Goal: Register for event/course

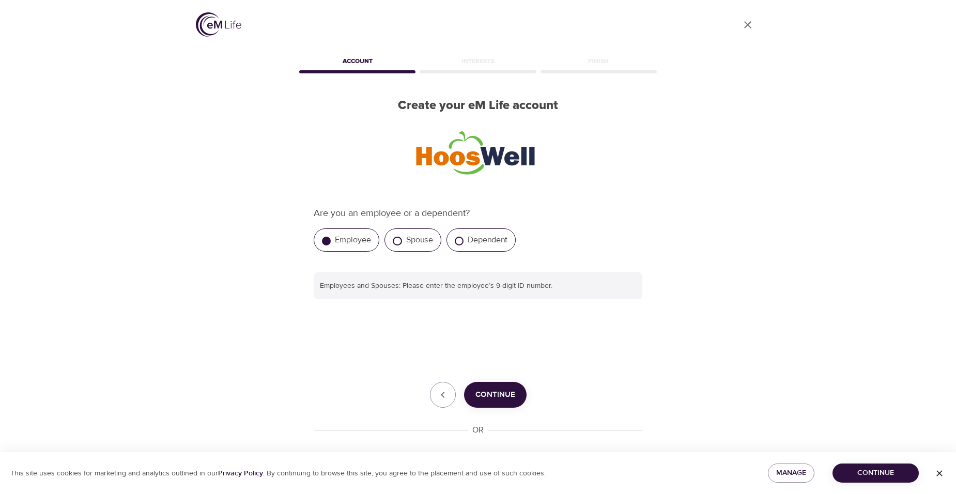
click at [497, 392] on span "Continue" at bounding box center [495, 394] width 40 height 13
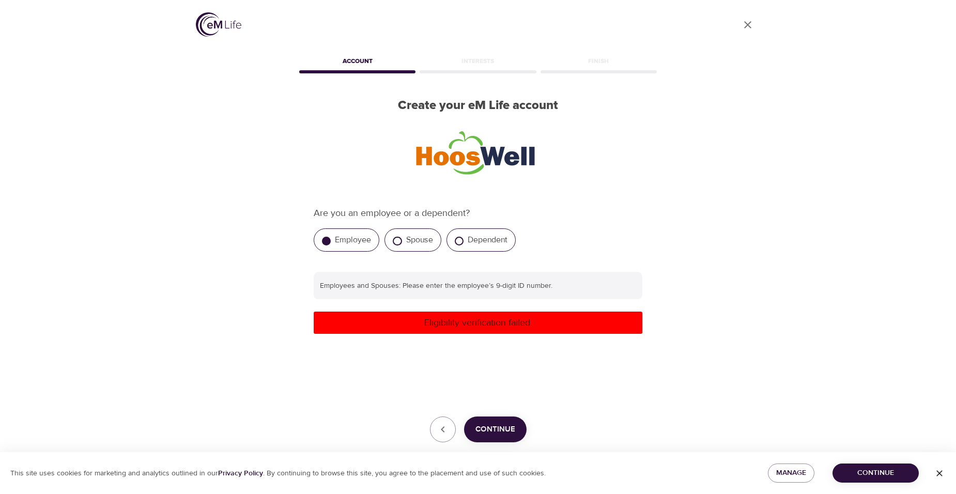
click at [879, 480] on button "Continue" at bounding box center [876, 473] width 86 height 19
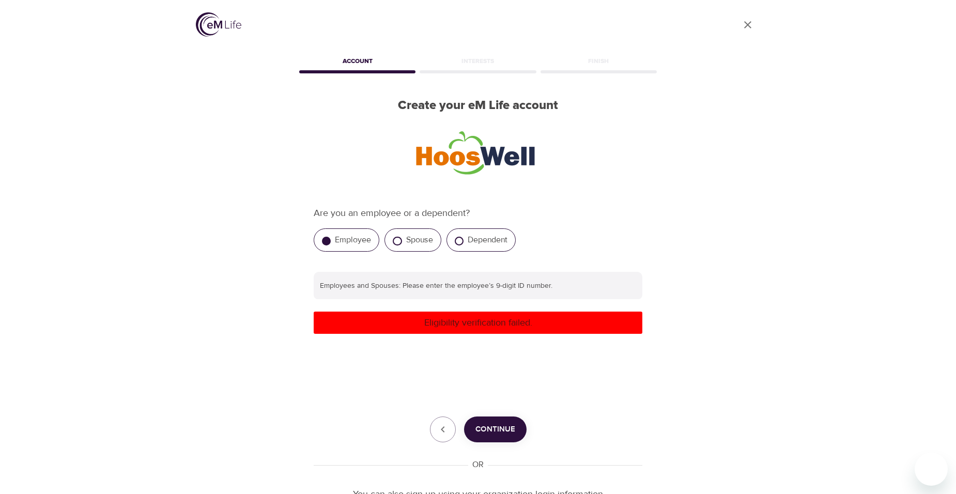
click at [370, 320] on p "Eligibility verification failed." at bounding box center [478, 323] width 320 height 14
click at [421, 240] on label "Spouse" at bounding box center [419, 240] width 27 height 10
click at [402, 240] on input "Spouse" at bounding box center [397, 241] width 9 height 9
radio input "true"
click at [348, 236] on label "Employee" at bounding box center [353, 240] width 36 height 10
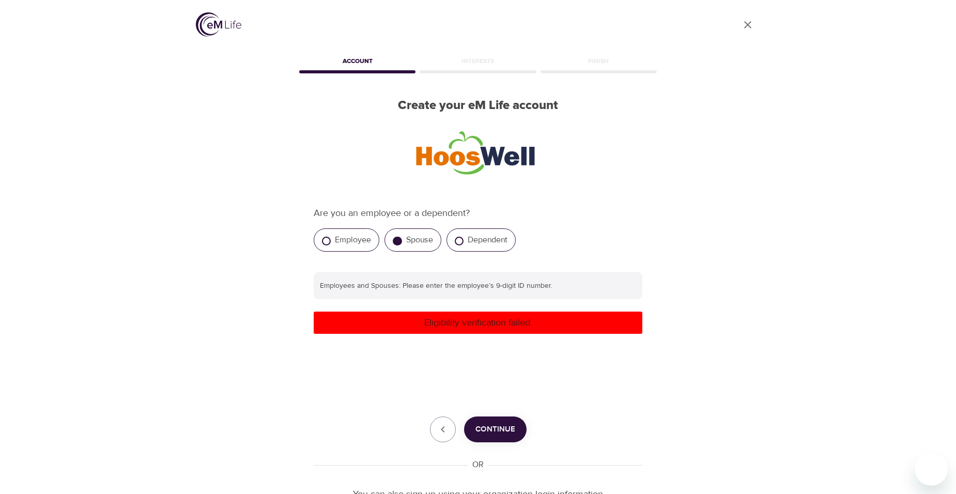
click at [331, 237] on input "Employee" at bounding box center [326, 241] width 9 height 9
radio input "true"
click at [346, 294] on input "text" at bounding box center [478, 286] width 329 height 28
type input "797322258"
click at [487, 428] on span "Continue" at bounding box center [495, 429] width 40 height 13
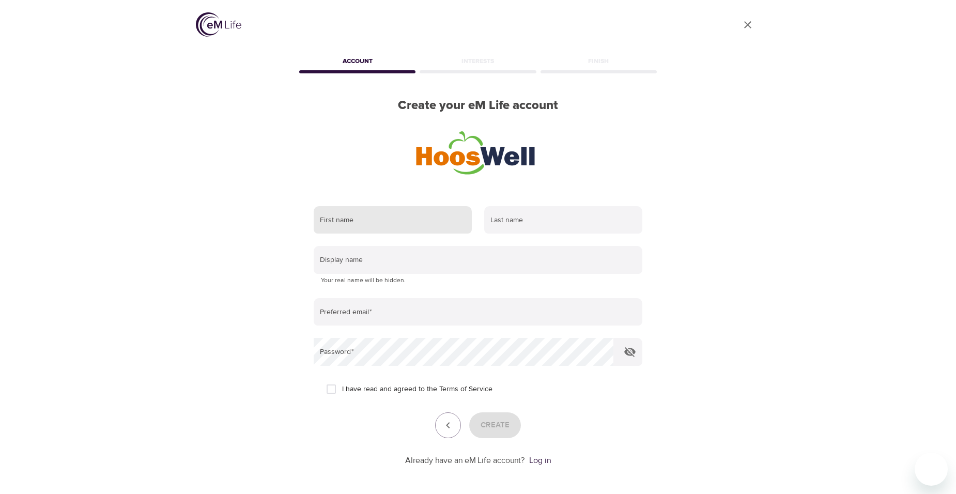
click at [407, 219] on input "text" at bounding box center [393, 220] width 158 height 28
type input "[PERSON_NAME]"
type input "Buzgierski"
type input "[EMAIL_ADDRESS][DOMAIN_NAME]"
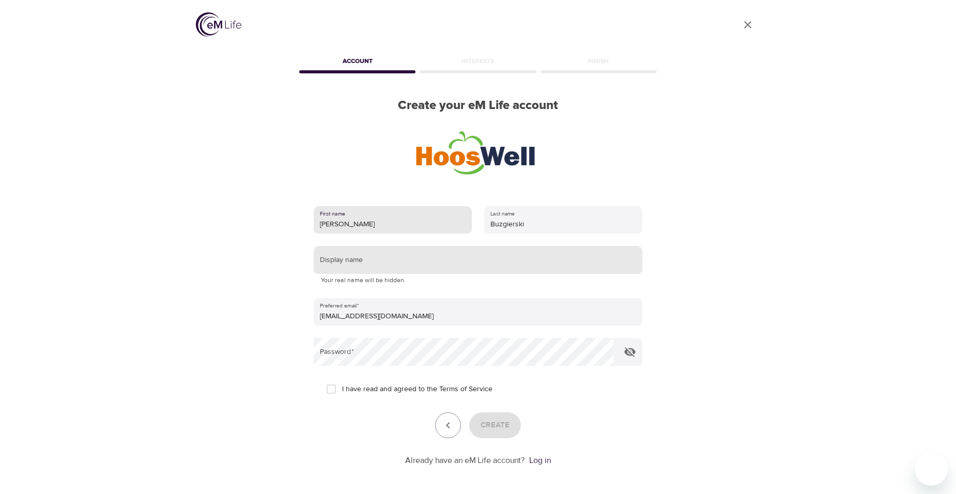
click at [348, 259] on input "text" at bounding box center [478, 260] width 329 height 28
type input "[PERSON_NAME]"
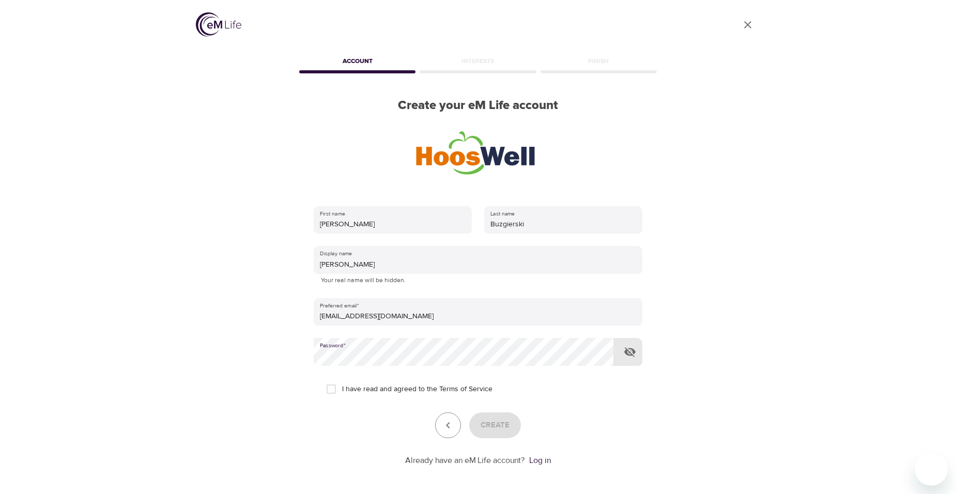
click at [334, 387] on input "I have read and agreed to the Terms of Service" at bounding box center [331, 389] width 22 height 22
checkbox input "true"
click at [480, 421] on button "Create" at bounding box center [495, 425] width 52 height 26
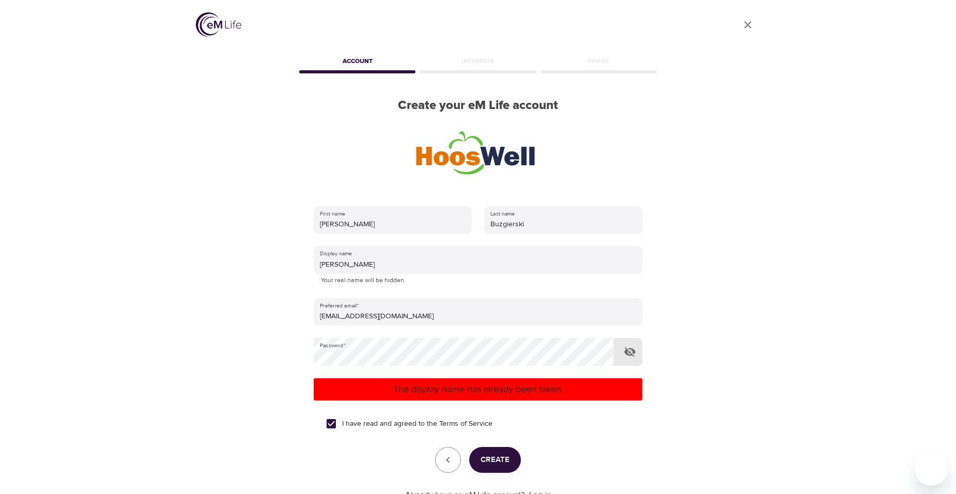
click at [628, 350] on icon "button" at bounding box center [629, 352] width 11 height 10
click at [628, 350] on icon "button" at bounding box center [629, 352] width 11 height 8
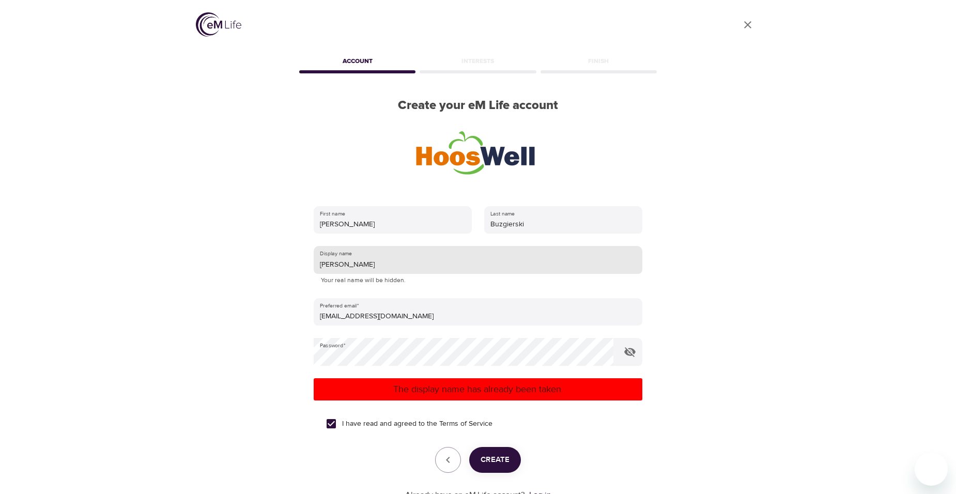
click at [356, 264] on input "[PERSON_NAME]" at bounding box center [478, 260] width 329 height 28
click at [493, 458] on span "Create" at bounding box center [495, 459] width 29 height 13
click at [356, 256] on input "[PERSON_NAME]" at bounding box center [478, 260] width 329 height 28
click at [487, 451] on button "Create" at bounding box center [495, 460] width 52 height 26
click at [359, 264] on input "[PERSON_NAME]" at bounding box center [478, 260] width 329 height 28
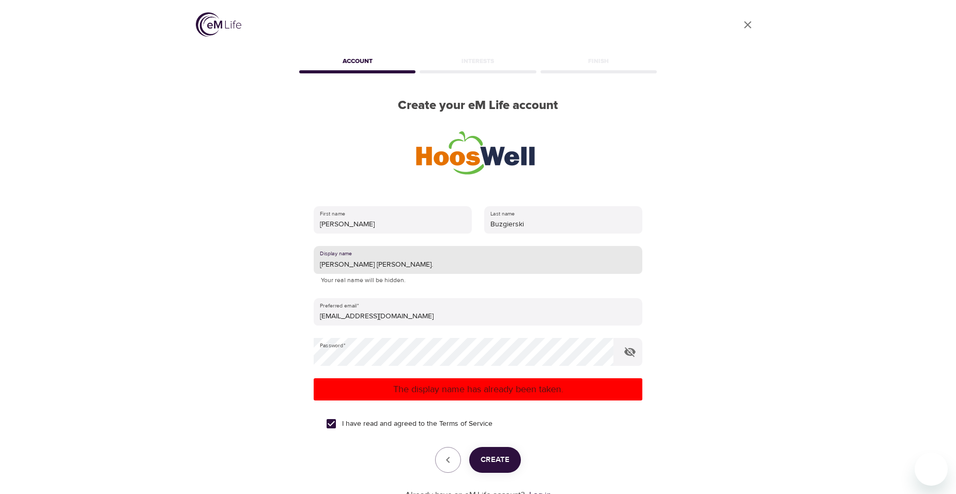
drag, startPoint x: 344, startPoint y: 263, endPoint x: 415, endPoint y: 264, distance: 70.8
click at [415, 264] on input "[PERSON_NAME] [PERSON_NAME]." at bounding box center [478, 260] width 329 height 28
drag, startPoint x: 334, startPoint y: 263, endPoint x: 410, endPoint y: 275, distance: 77.5
click at [410, 275] on div "Display name [PERSON_NAME] Your real name will be hidden." at bounding box center [478, 266] width 329 height 40
type input "[PERSON_NAME] :)"
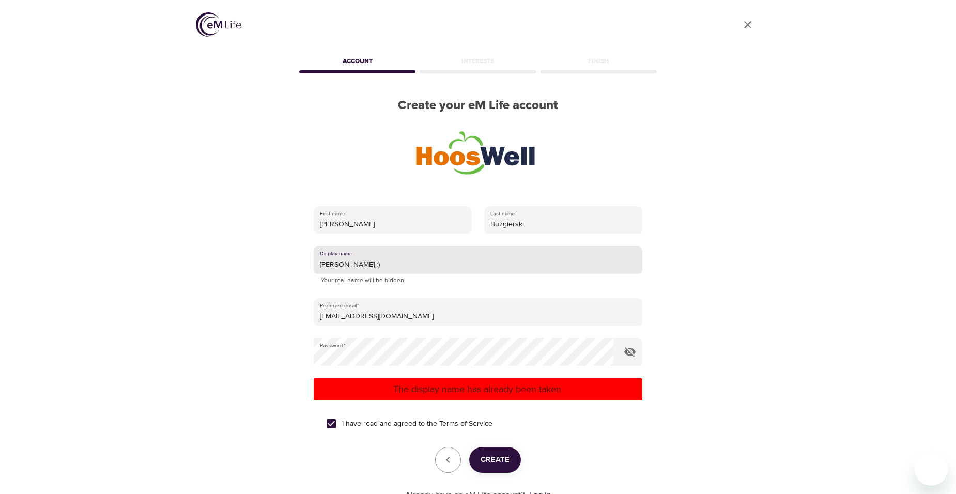
click at [494, 460] on span "Create" at bounding box center [495, 459] width 29 height 13
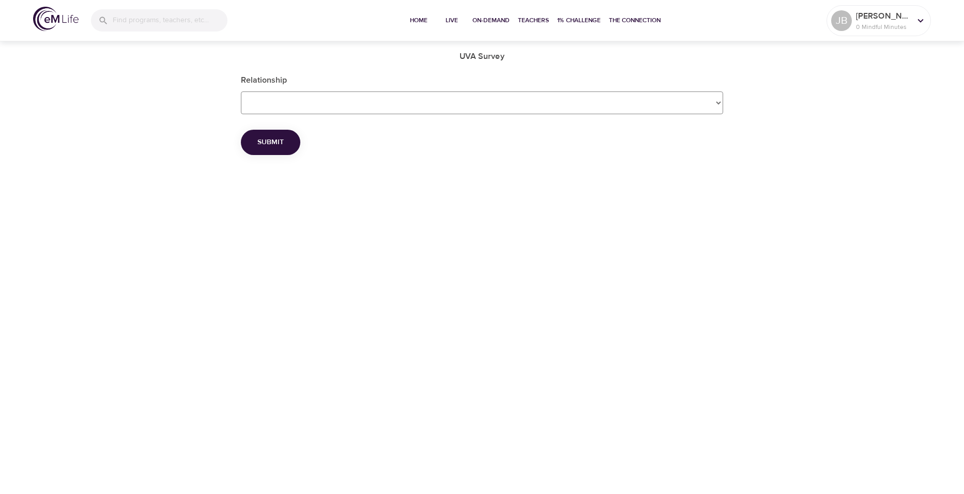
click at [709, 104] on Survey_Relationship "Employee Dependent Spouse" at bounding box center [482, 102] width 482 height 23
select Survey_Relationship "Employee"
click at [241, 91] on Survey_Relationship "Employee Dependent Spouse" at bounding box center [482, 102] width 482 height 23
click at [270, 133] on button "Submit" at bounding box center [270, 142] width 59 height 25
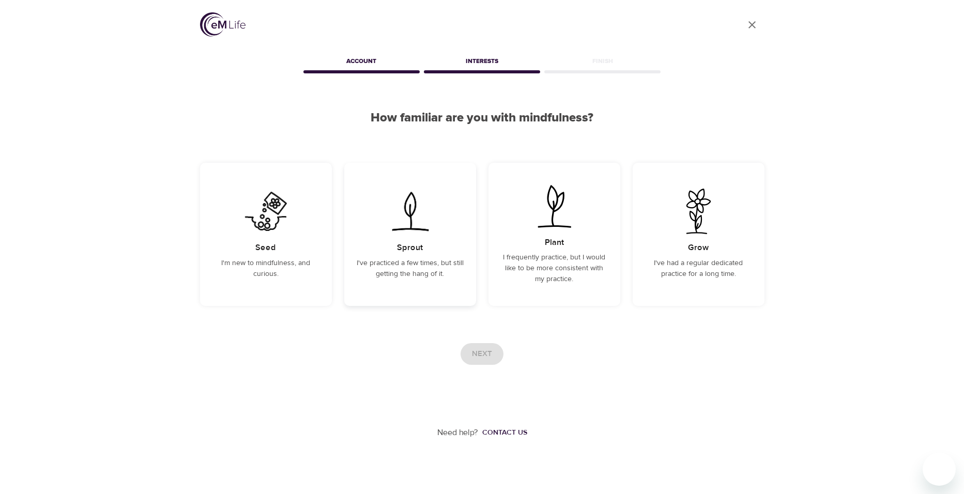
click at [427, 254] on div "Sprout I've practiced a few times, but still getting the hang of it." at bounding box center [410, 234] width 132 height 143
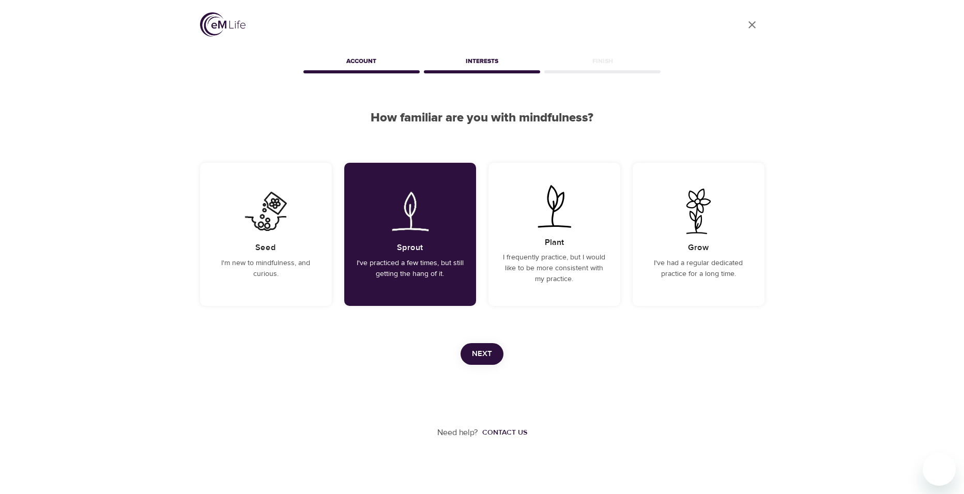
click at [488, 353] on span "Next" at bounding box center [482, 353] width 20 height 13
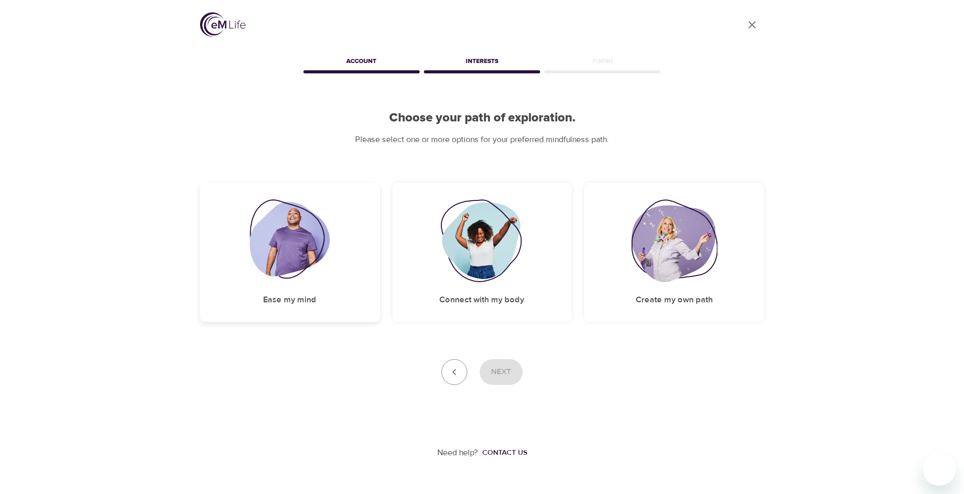
click at [290, 257] on img at bounding box center [290, 240] width 80 height 83
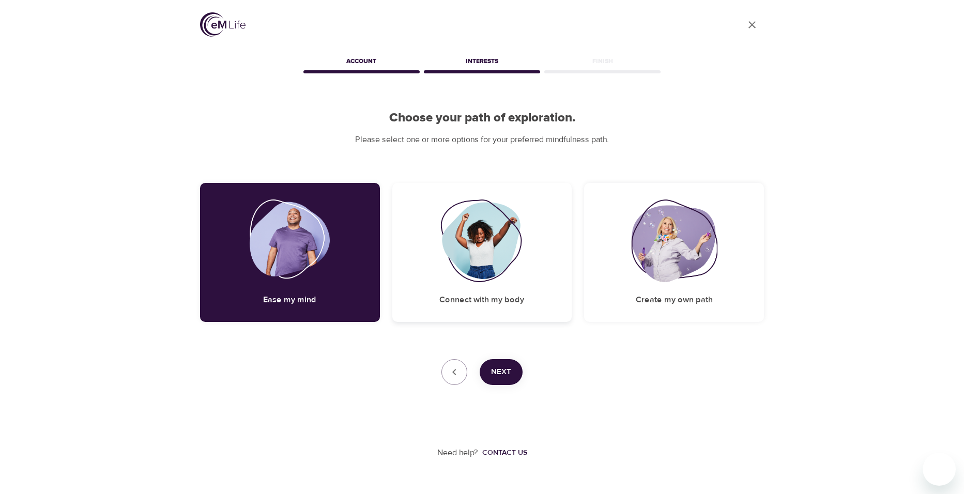
click at [505, 264] on img at bounding box center [482, 240] width 84 height 83
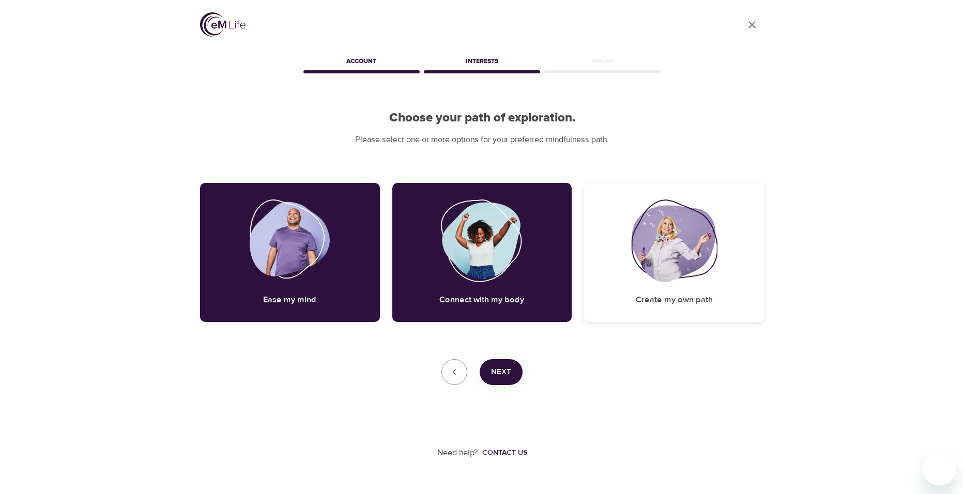
click at [624, 255] on div "Create my own path" at bounding box center [674, 252] width 180 height 139
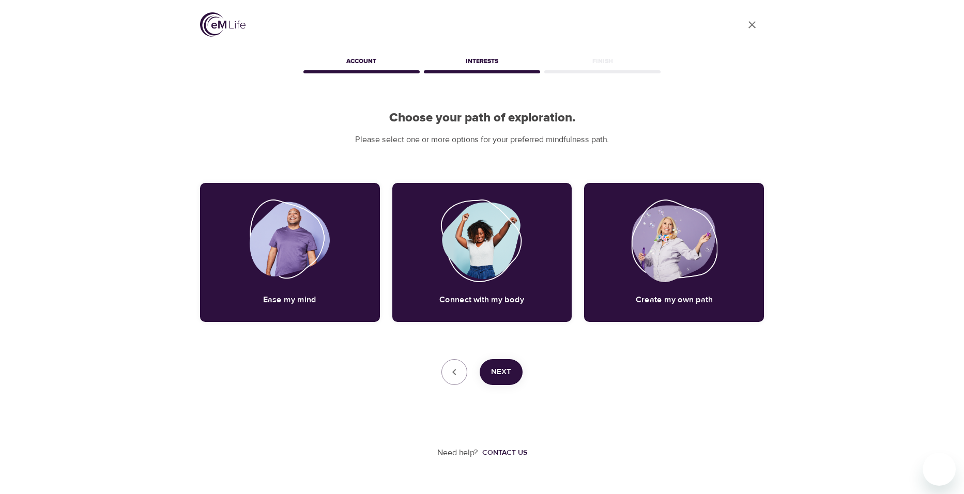
click at [511, 374] on span "Next" at bounding box center [501, 371] width 20 height 13
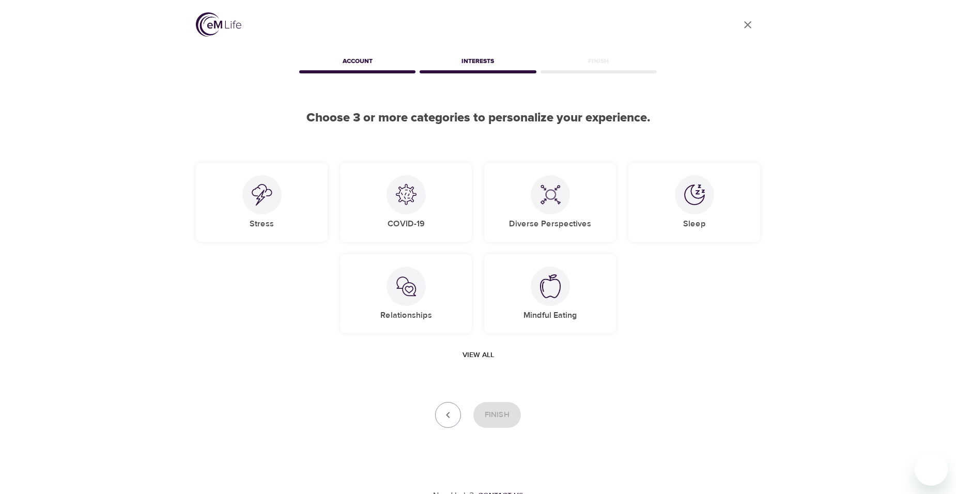
click at [472, 360] on span "View all" at bounding box center [479, 355] width 32 height 13
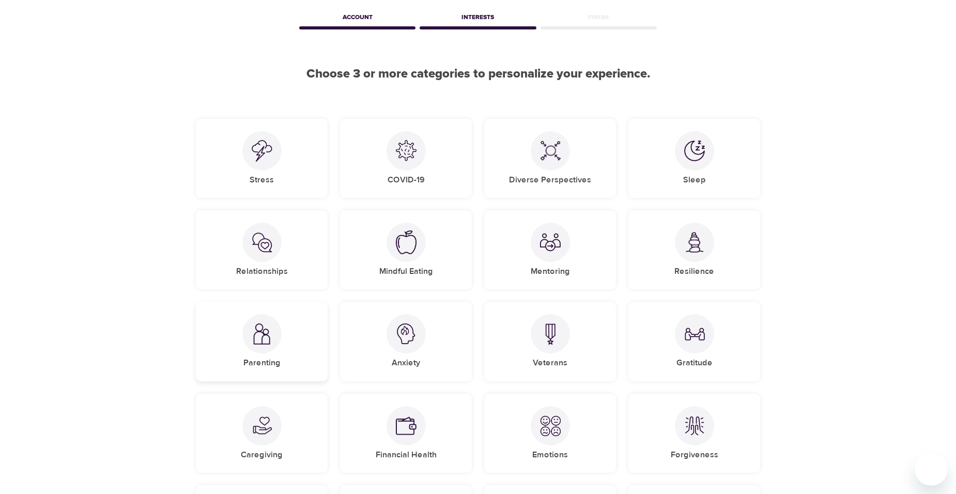
scroll to position [103, 0]
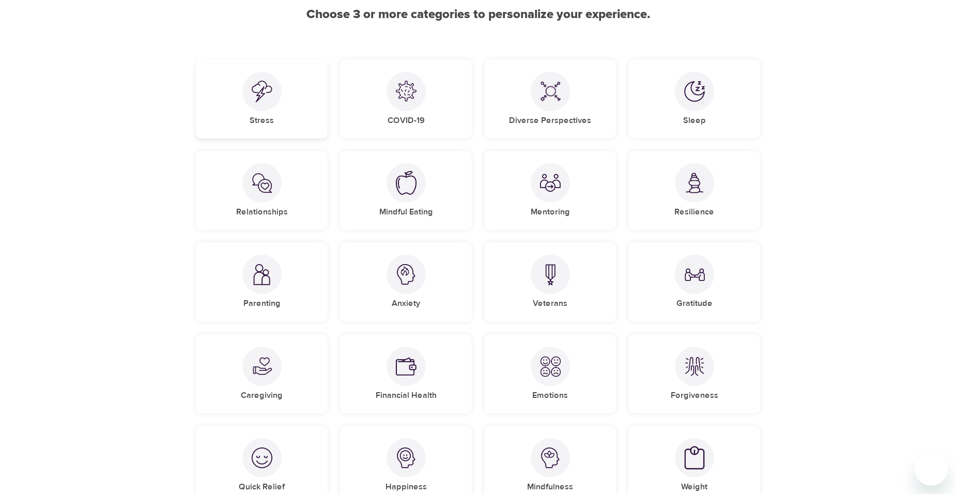
click at [274, 100] on div at bounding box center [261, 91] width 39 height 39
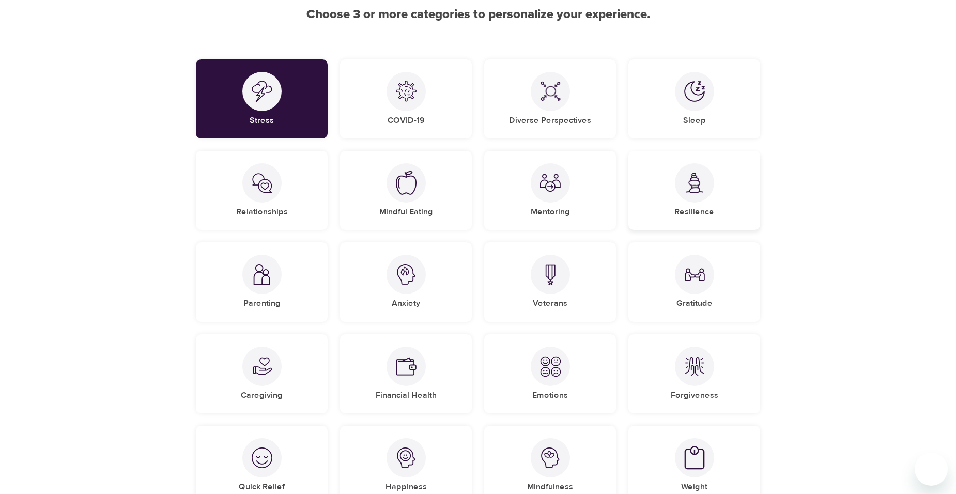
click at [720, 198] on div "Resilience" at bounding box center [694, 190] width 132 height 79
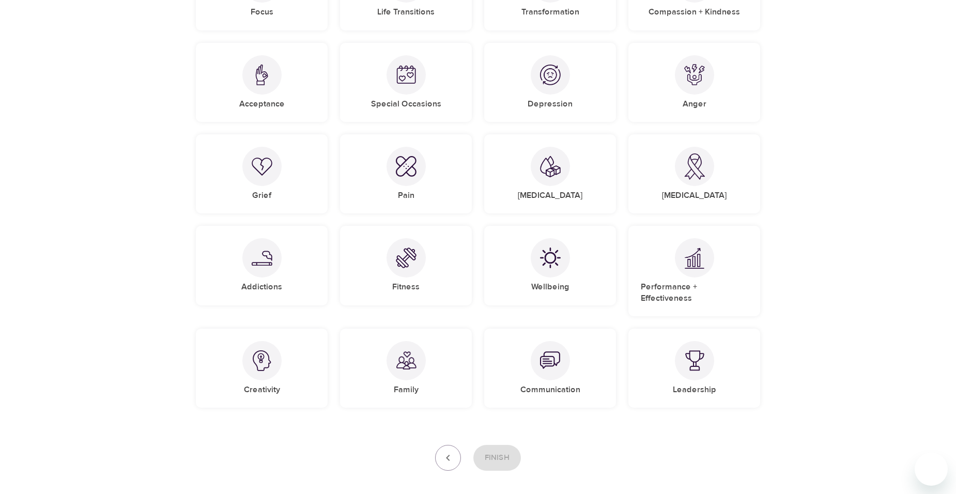
scroll to position [672, 0]
click at [266, 366] on div at bounding box center [261, 358] width 39 height 39
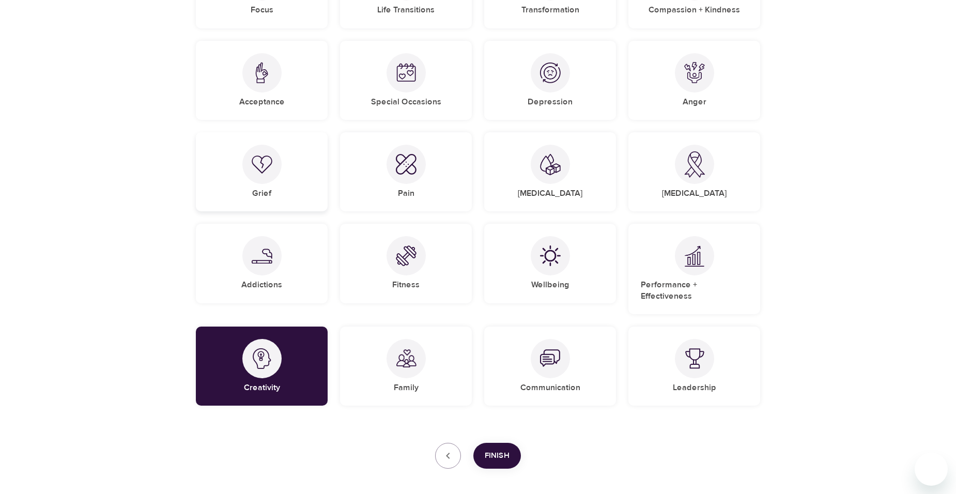
click at [265, 168] on img at bounding box center [262, 164] width 21 height 19
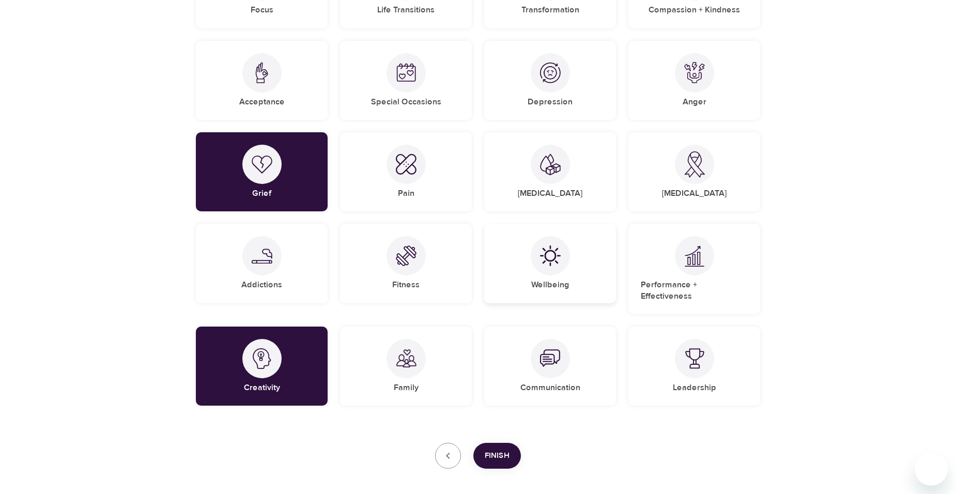
click at [537, 269] on div at bounding box center [550, 255] width 39 height 39
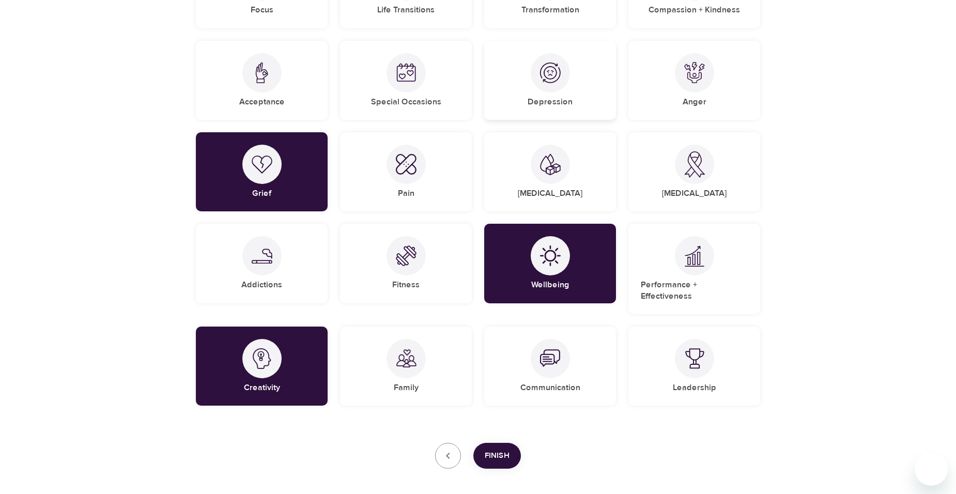
click at [535, 71] on div at bounding box center [550, 72] width 39 height 39
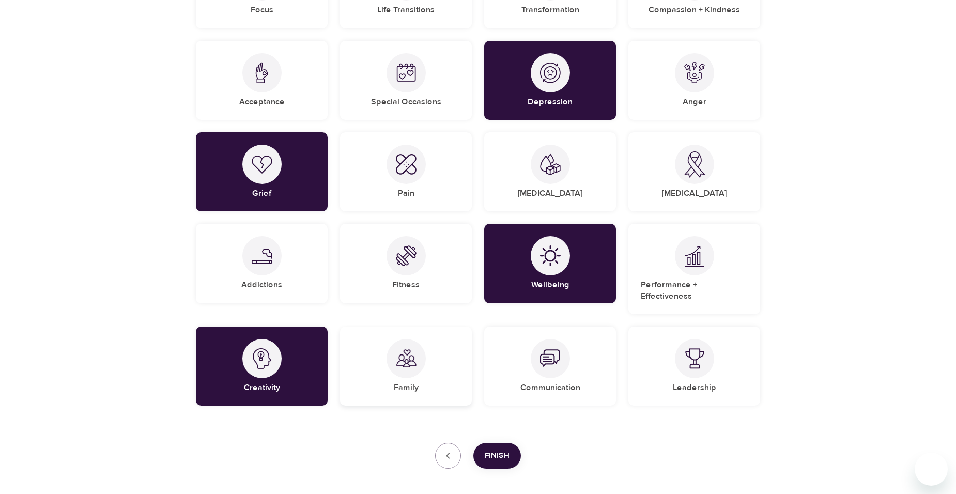
click at [401, 370] on div "Family" at bounding box center [406, 366] width 132 height 79
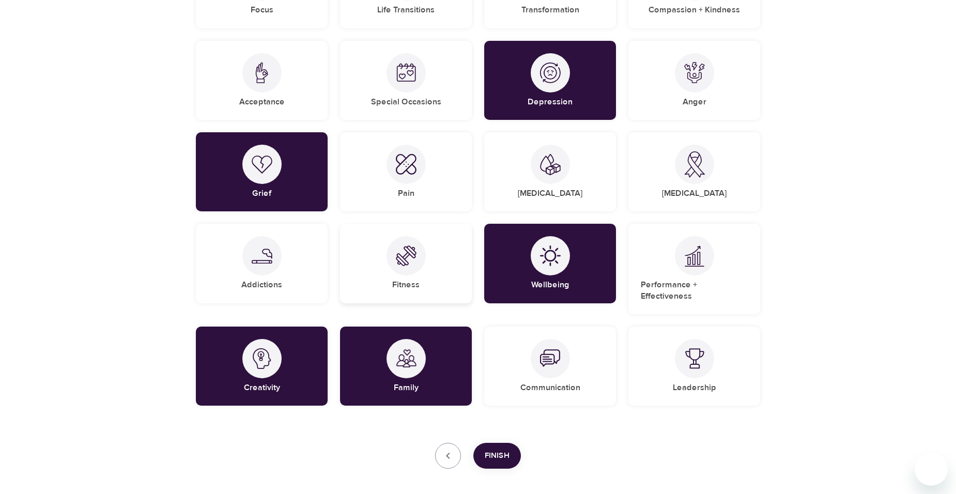
click at [426, 270] on div "Fitness" at bounding box center [406, 263] width 132 height 79
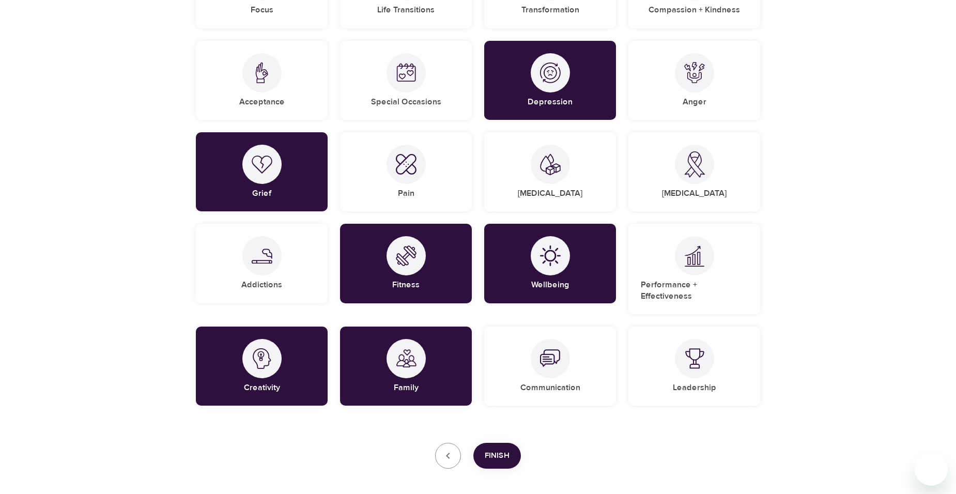
click at [493, 449] on span "Finish" at bounding box center [497, 455] width 25 height 13
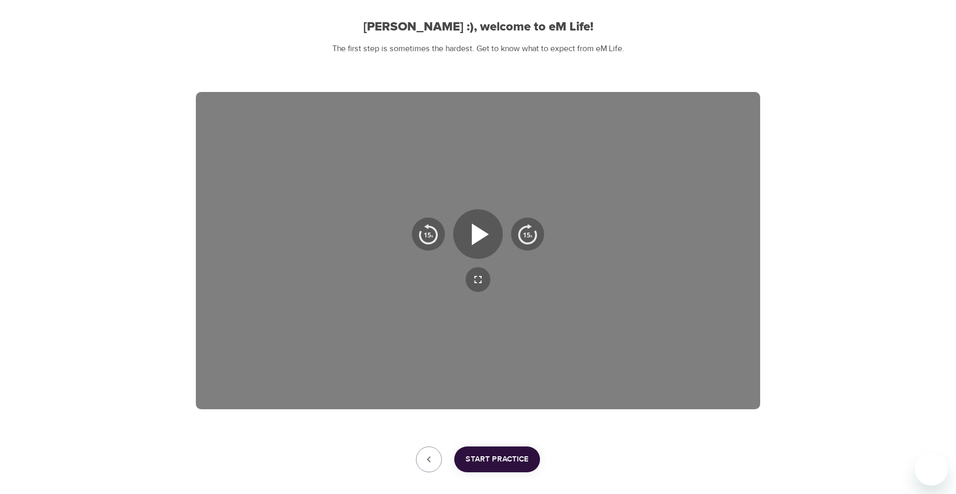
scroll to position [0, 0]
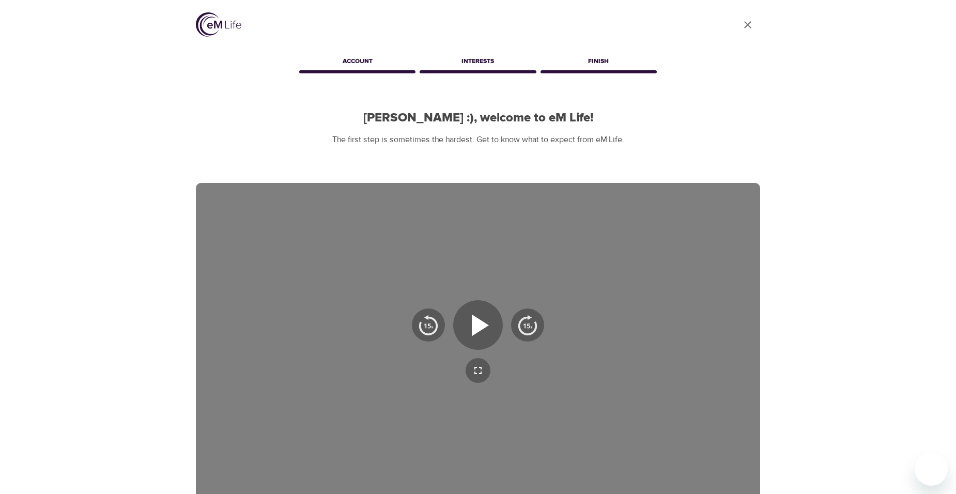
click at [800, 236] on div "User Profile Account Interests Finish [PERSON_NAME] :), welcome to eM Life! The…" at bounding box center [478, 318] width 956 height 637
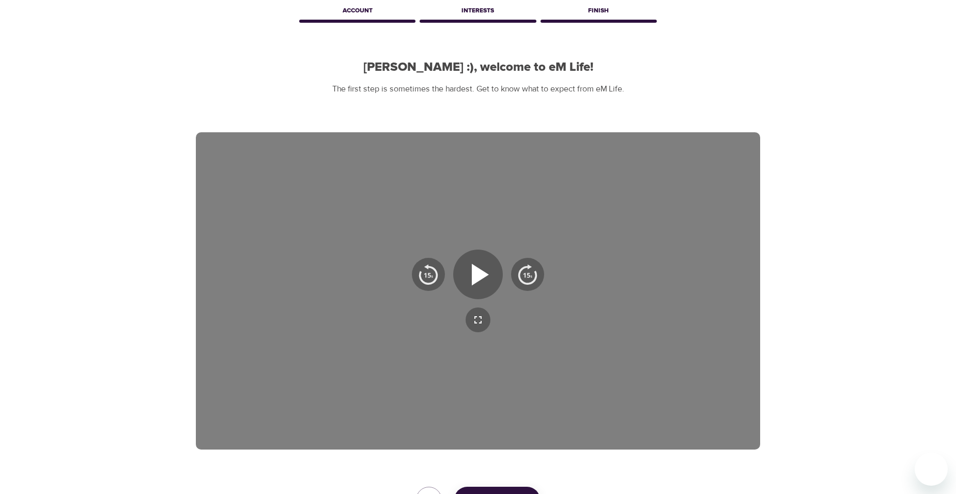
scroll to position [143, 0]
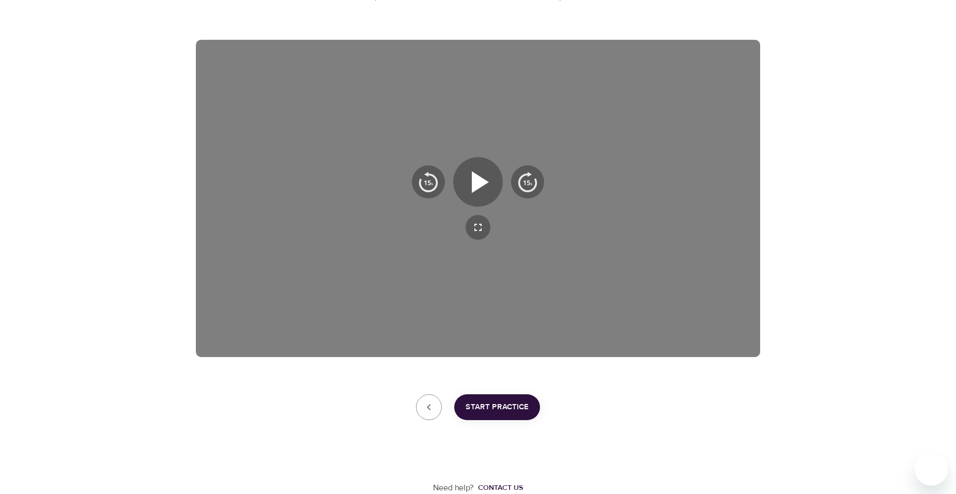
click at [497, 409] on span "Start Practice" at bounding box center [497, 407] width 63 height 13
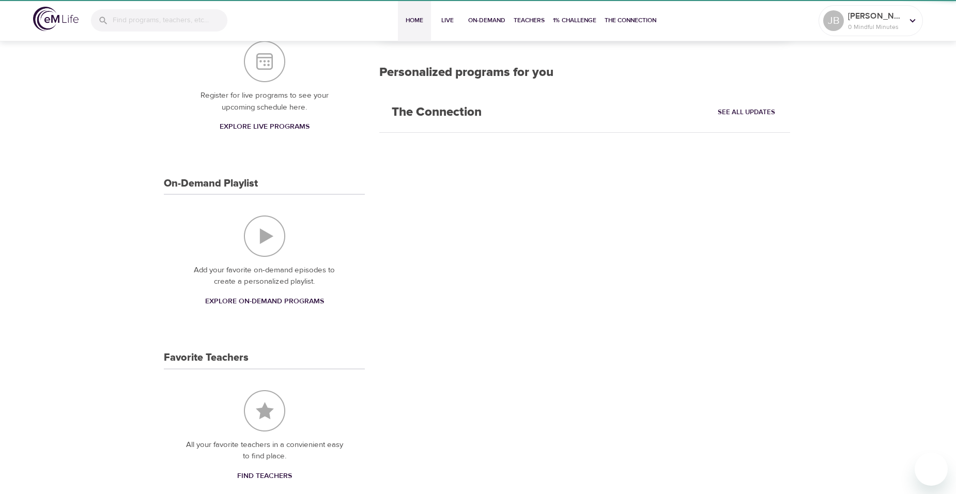
scroll to position [128, 0]
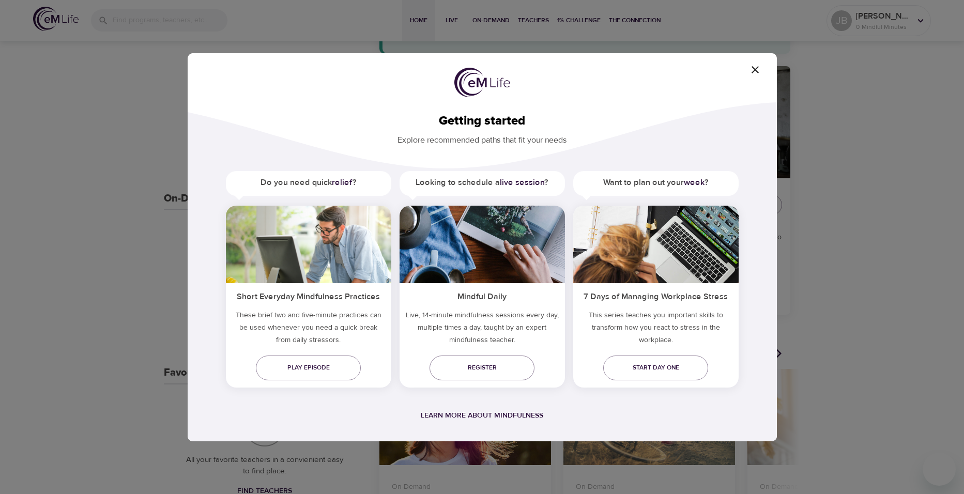
click at [753, 71] on icon "button" at bounding box center [754, 69] width 7 height 7
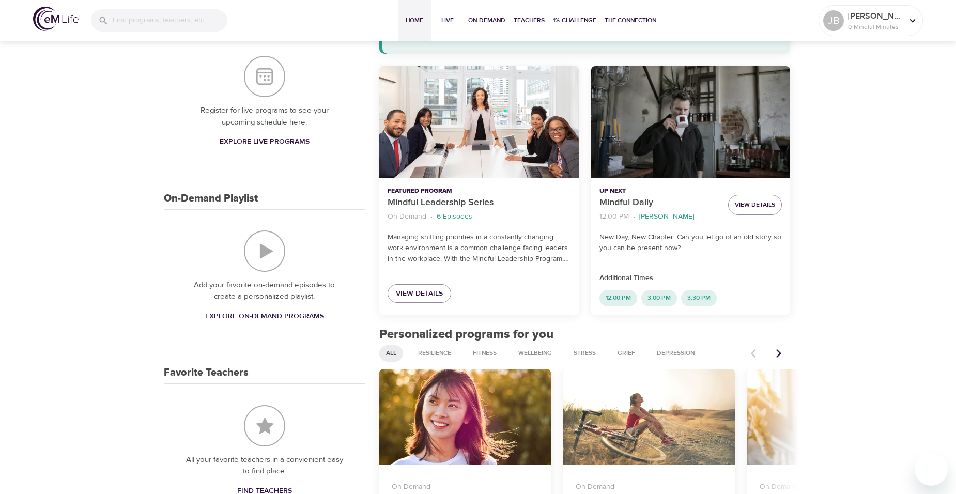
scroll to position [0, 0]
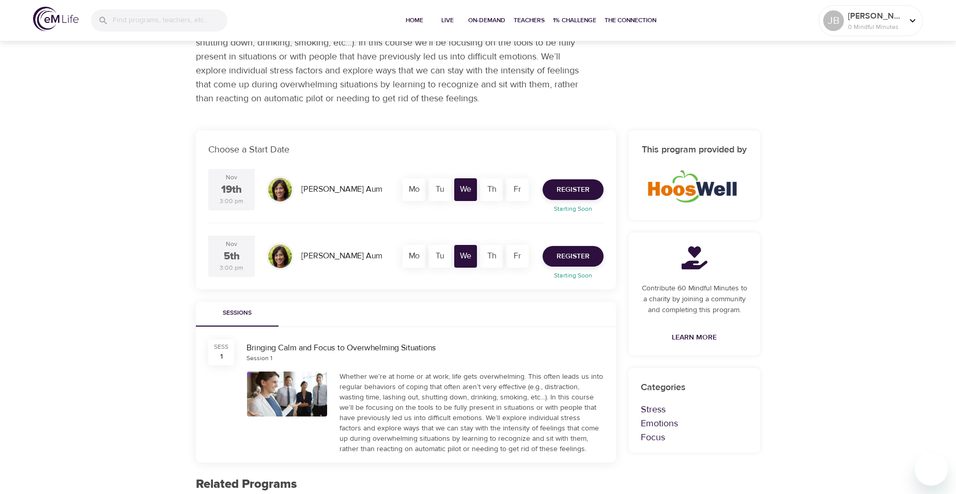
scroll to position [88, 0]
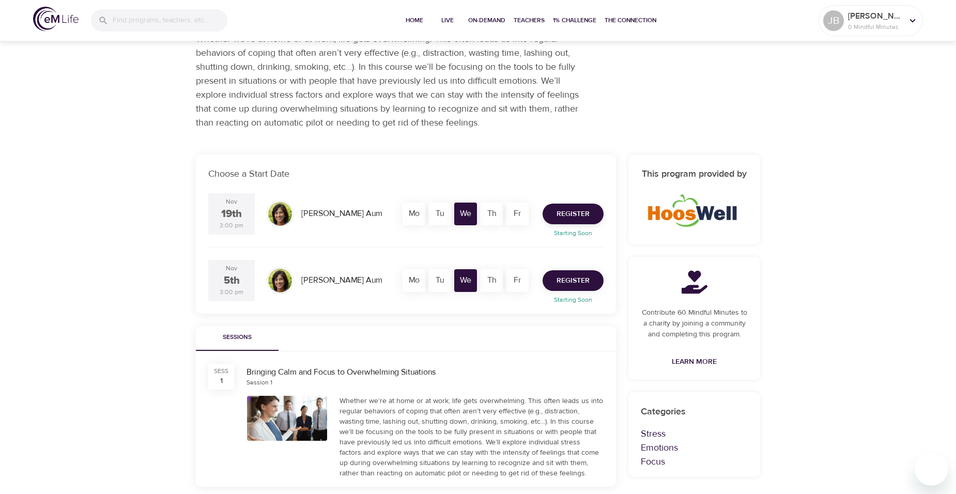
click at [572, 281] on span "Register" at bounding box center [573, 280] width 33 height 13
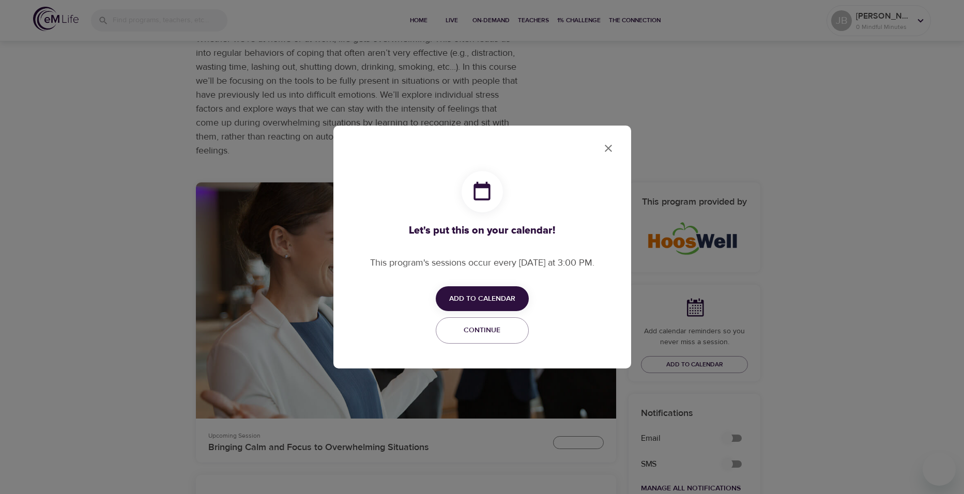
checkbox input "true"
click at [499, 300] on span "Add to Calendar" at bounding box center [482, 299] width 66 height 13
click at [494, 343] on span "Outlook" at bounding box center [489, 339] width 32 height 14
click at [610, 148] on div at bounding box center [482, 247] width 964 height 494
click at [503, 335] on span "Continue" at bounding box center [482, 330] width 80 height 13
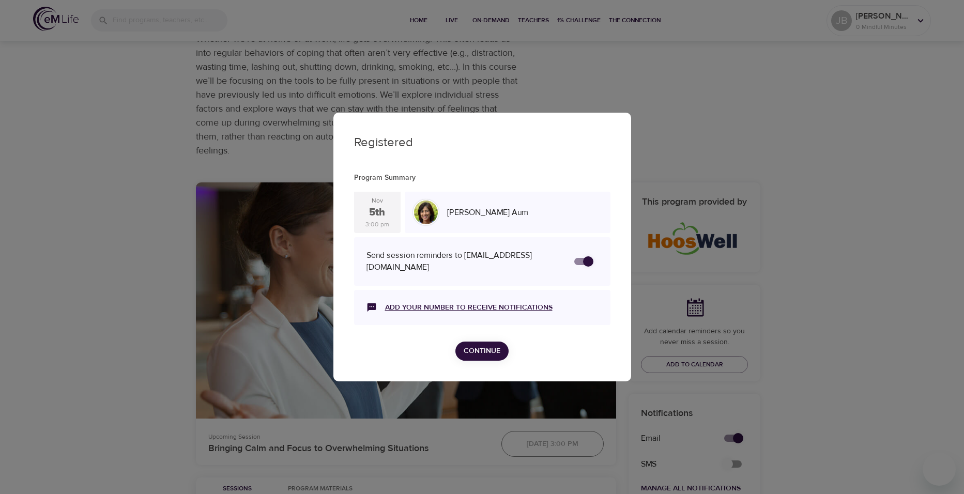
click at [439, 305] on link "Add your number to receive notifications" at bounding box center [468, 307] width 167 height 10
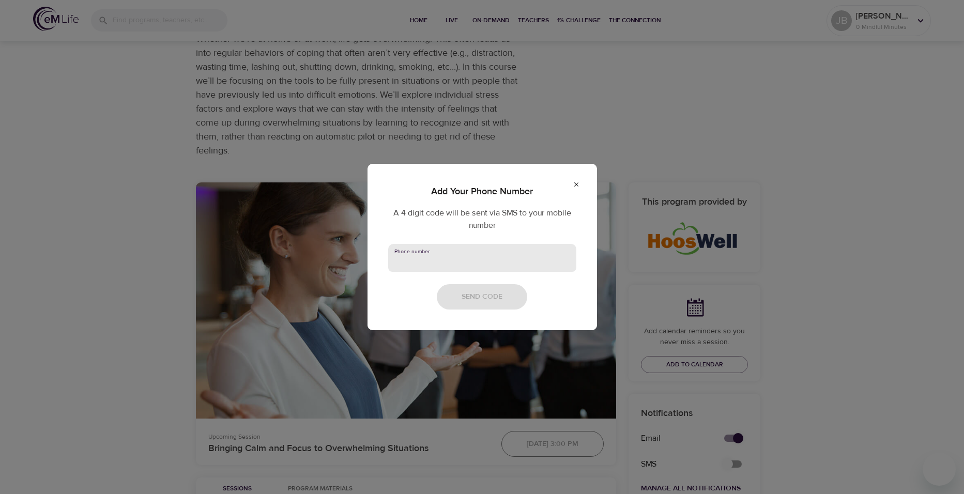
click at [410, 265] on input "text" at bounding box center [482, 258] width 188 height 28
type input "434-327-2370"
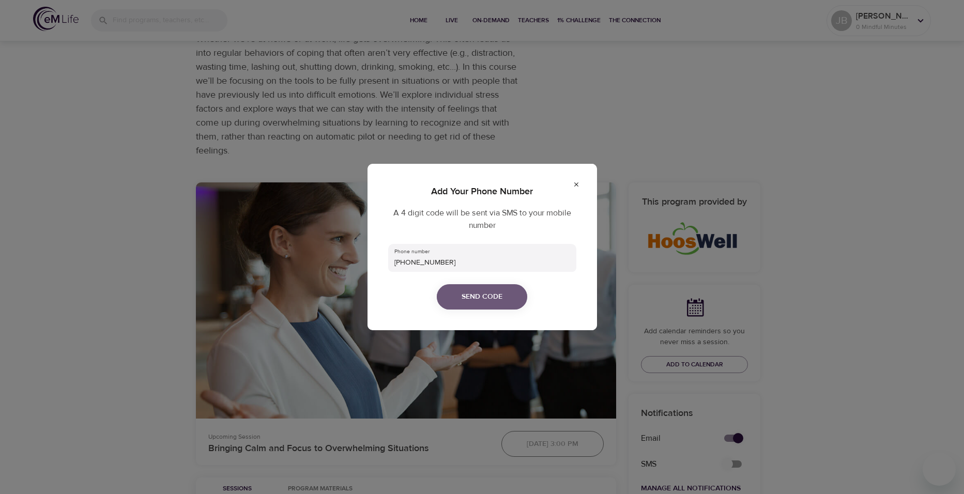
click at [470, 293] on span "Send Code" at bounding box center [482, 296] width 41 height 13
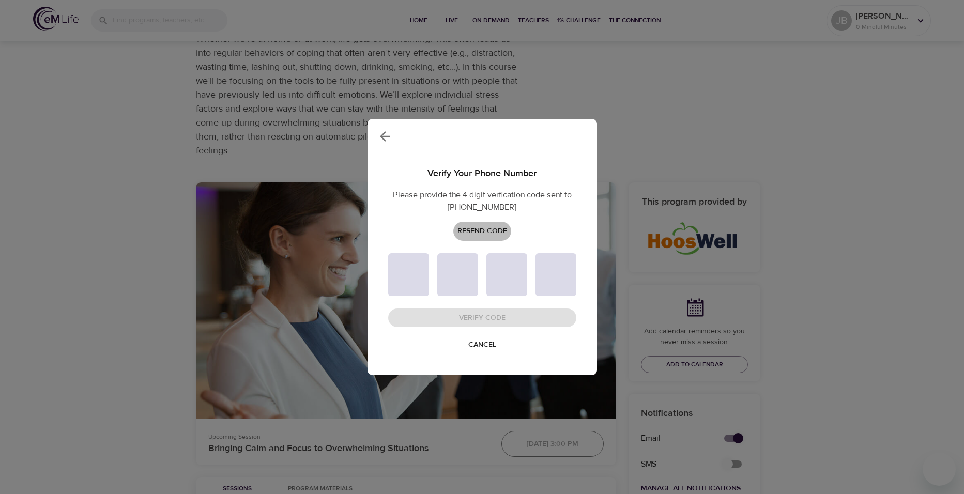
click at [473, 226] on span "Resend Code" at bounding box center [482, 231] width 50 height 13
click at [475, 343] on span "Cancel" at bounding box center [482, 345] width 28 height 13
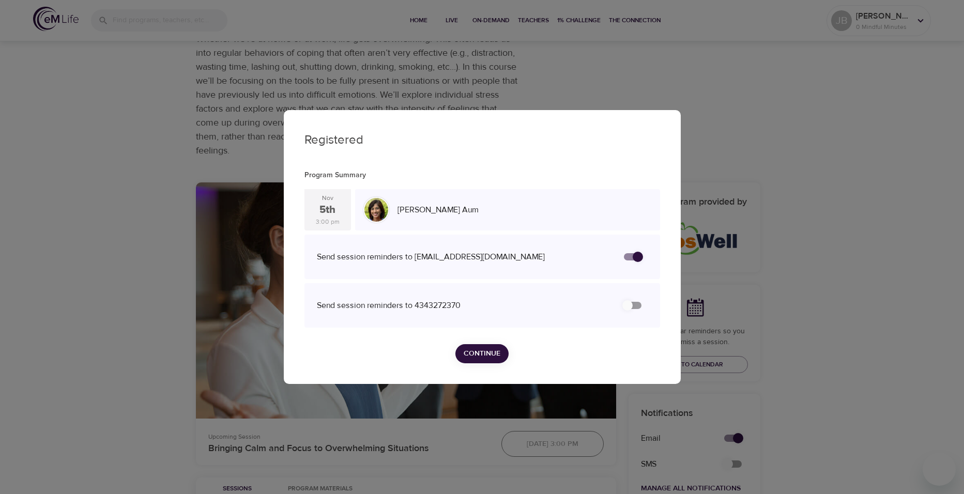
click at [630, 306] on input "secondary checkbox" at bounding box center [627, 306] width 59 height 20
checkbox input "false"
checkbox input "true"
click at [475, 351] on span "Continue" at bounding box center [482, 353] width 37 height 13
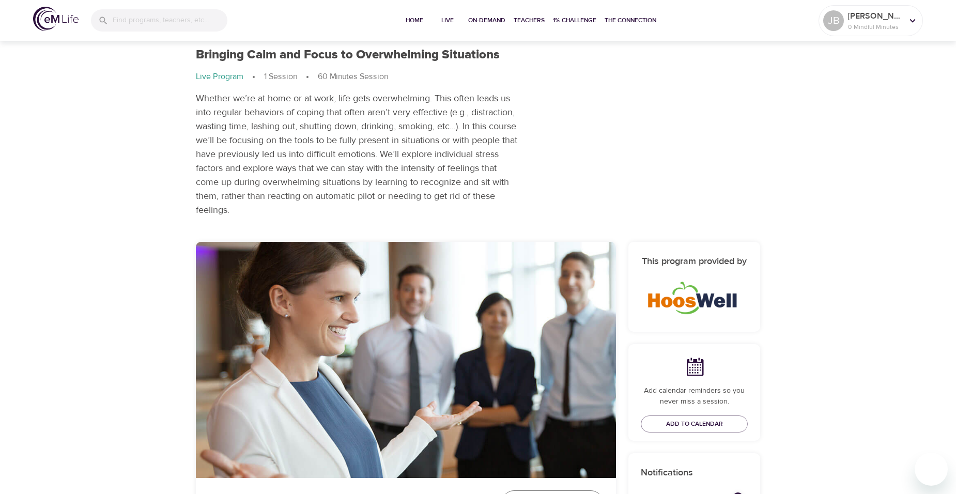
scroll to position [0, 0]
